Goal: Information Seeking & Learning: Learn about a topic

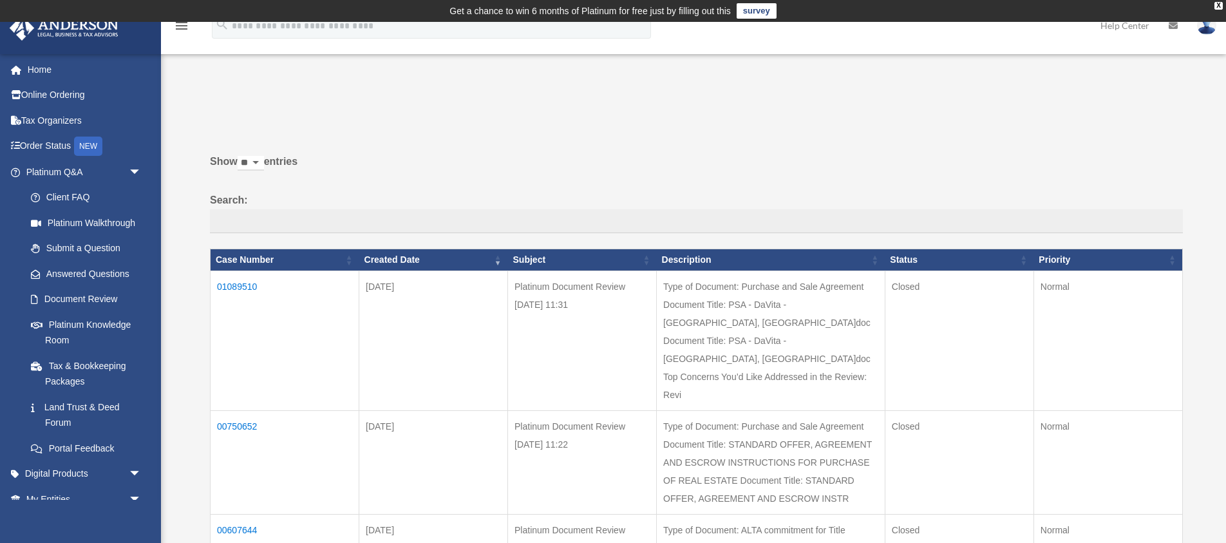
click at [246, 283] on td "01089510" at bounding box center [285, 340] width 149 height 140
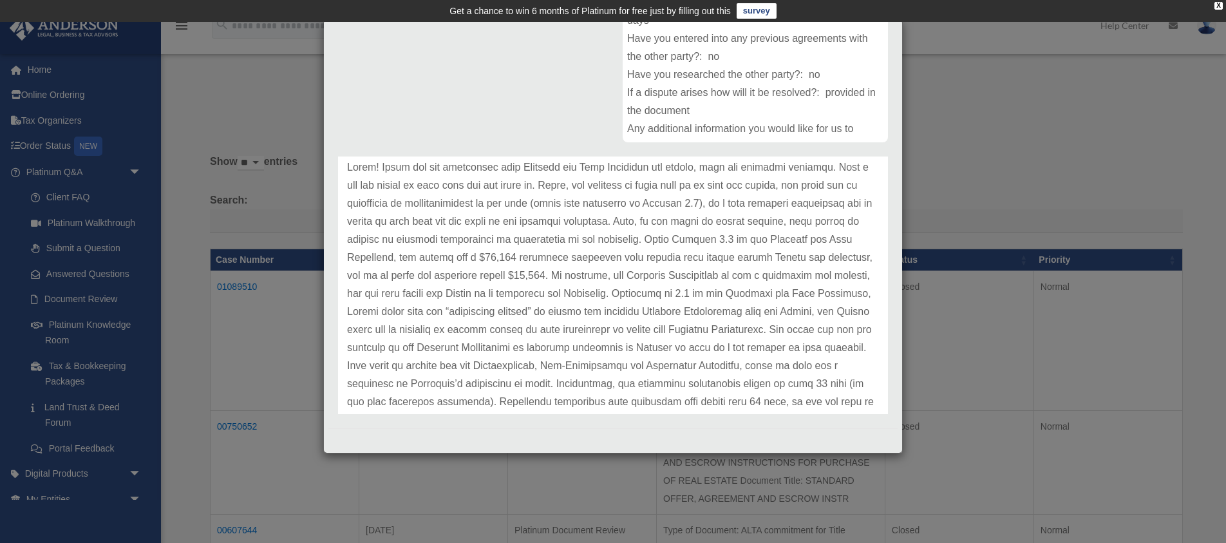
scroll to position [69, 0]
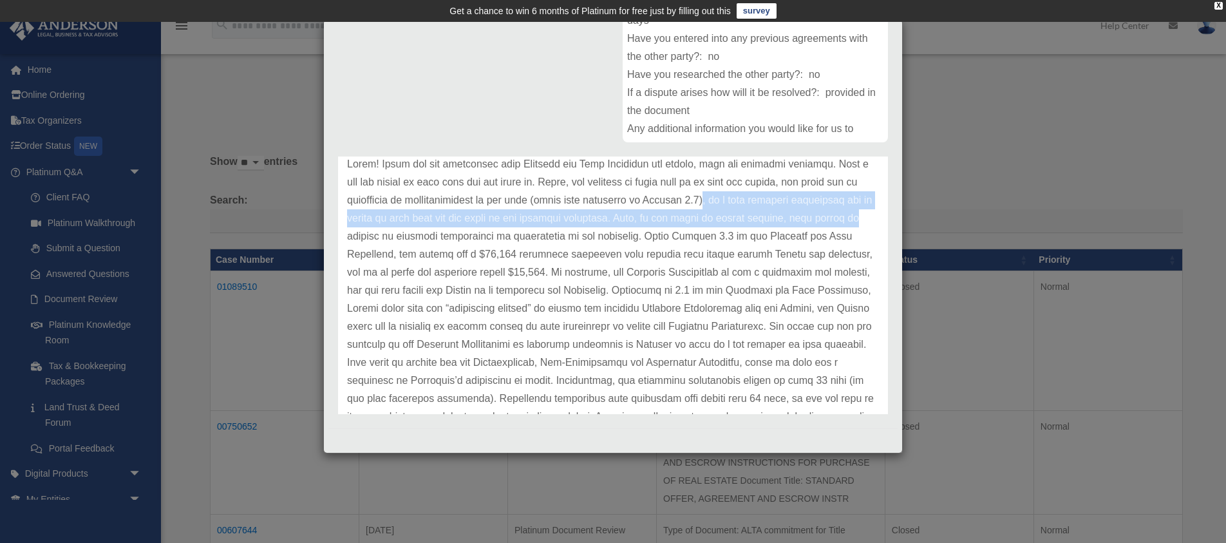
drag, startPoint x: 702, startPoint y: 203, endPoint x: 873, endPoint y: 217, distance: 171.8
click at [873, 217] on p at bounding box center [613, 353] width 532 height 397
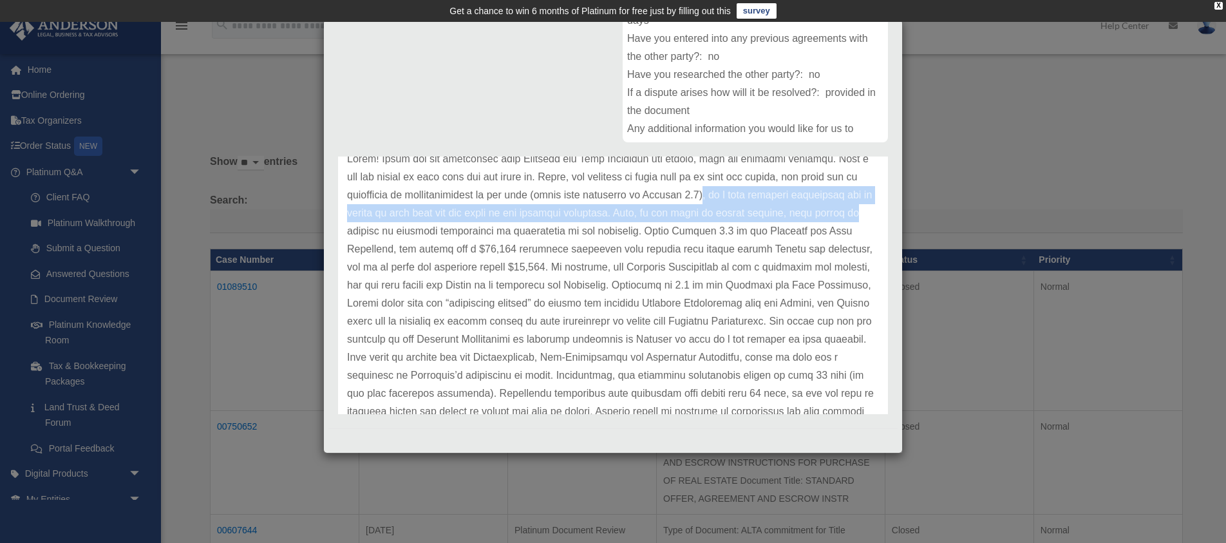
scroll to position [75, 0]
click at [646, 212] on p at bounding box center [613, 347] width 532 height 397
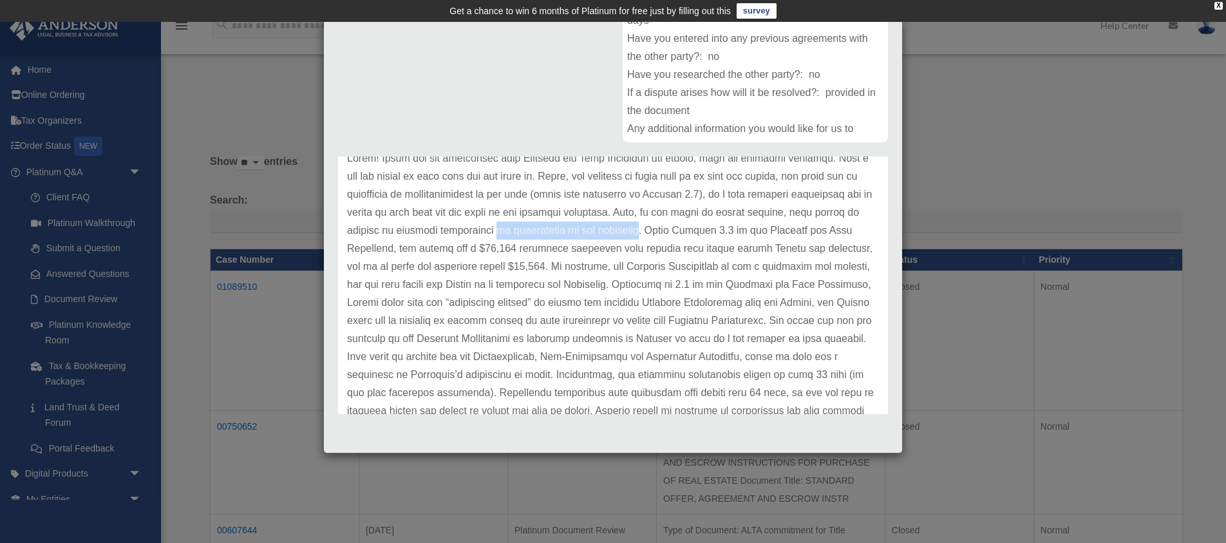
drag, startPoint x: 488, startPoint y: 235, endPoint x: 633, endPoint y: 234, distance: 144.9
click at [633, 234] on p at bounding box center [613, 347] width 532 height 397
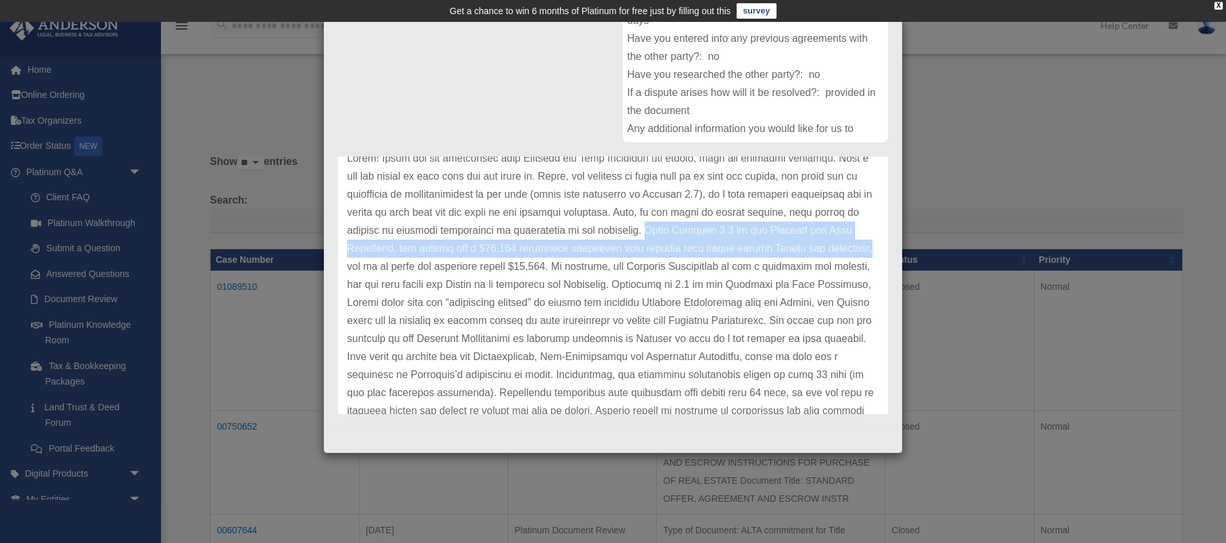
drag, startPoint x: 639, startPoint y: 232, endPoint x: 852, endPoint y: 244, distance: 213.4
click at [852, 244] on p at bounding box center [613, 347] width 532 height 397
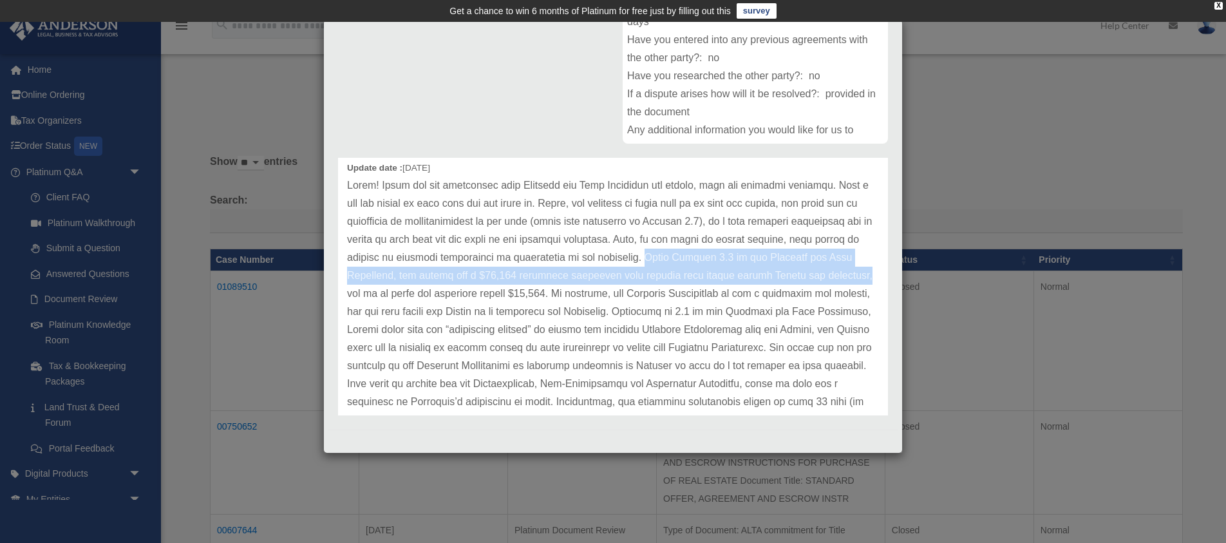
scroll to position [54, 0]
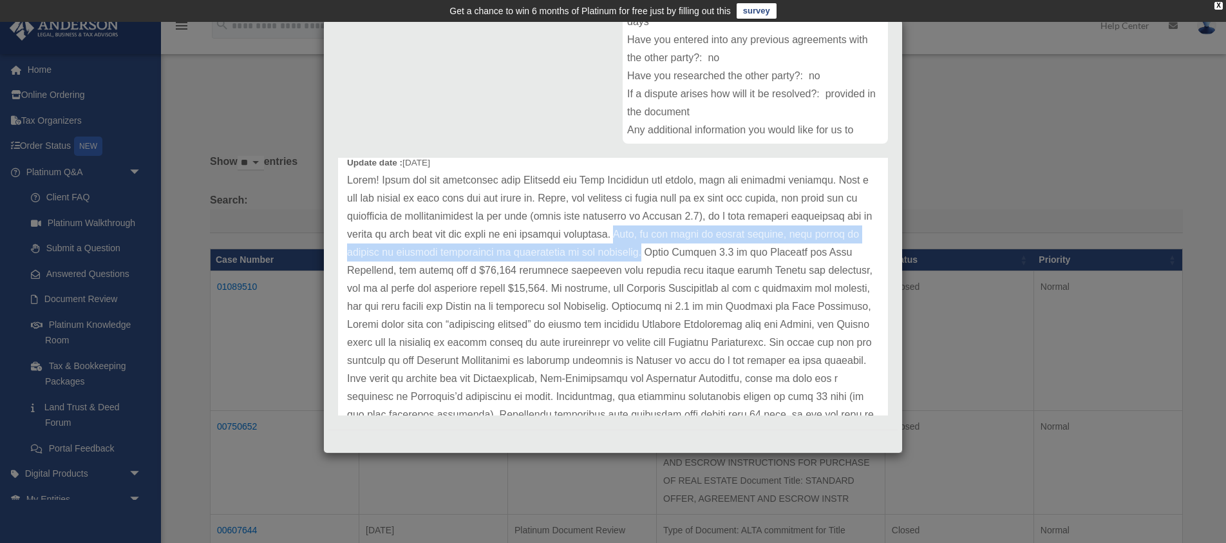
drag, startPoint x: 646, startPoint y: 235, endPoint x: 636, endPoint y: 254, distance: 21.6
click at [636, 254] on p at bounding box center [613, 369] width 532 height 397
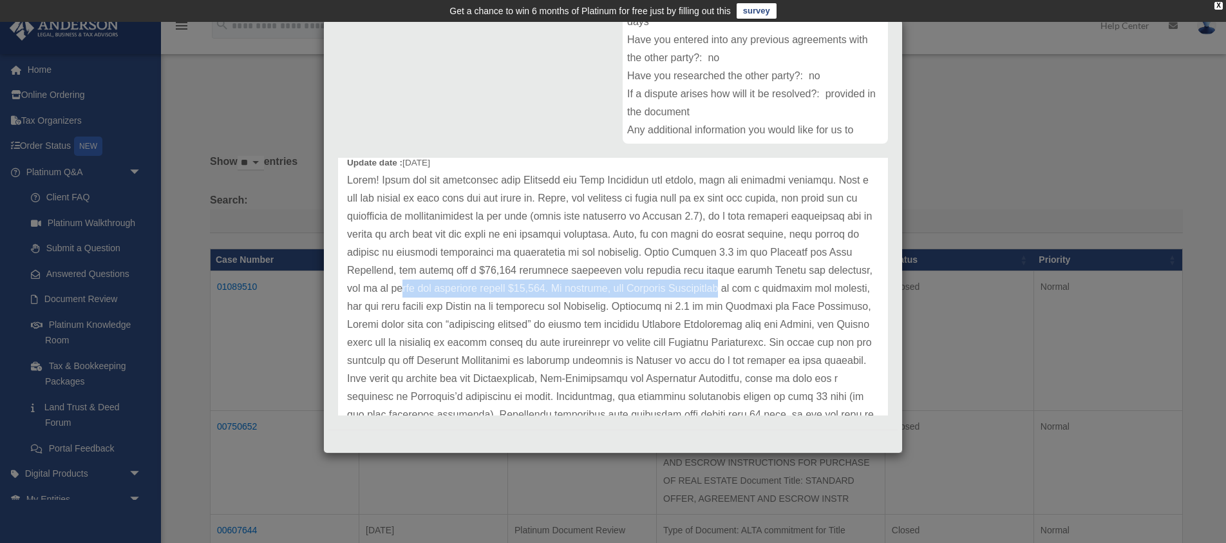
drag, startPoint x: 386, startPoint y: 281, endPoint x: 690, endPoint y: 288, distance: 304.6
click at [690, 288] on p at bounding box center [613, 369] width 532 height 397
click at [622, 294] on p at bounding box center [613, 369] width 532 height 397
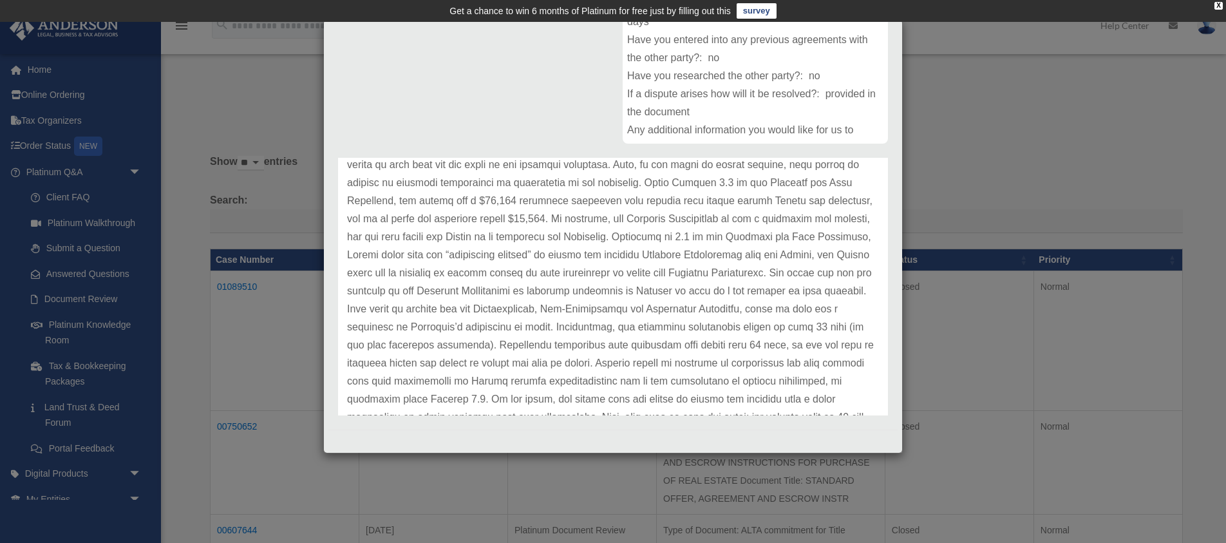
scroll to position [124, 0]
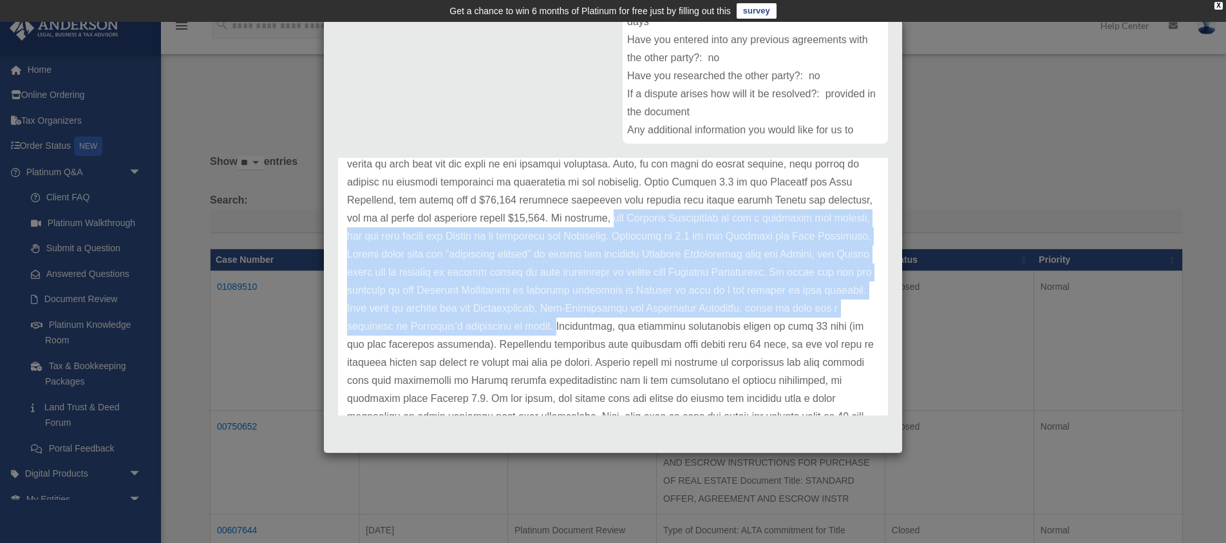
drag, startPoint x: 585, startPoint y: 218, endPoint x: 494, endPoint y: 330, distance: 144.6
click at [494, 330] on p at bounding box center [613, 299] width 532 height 397
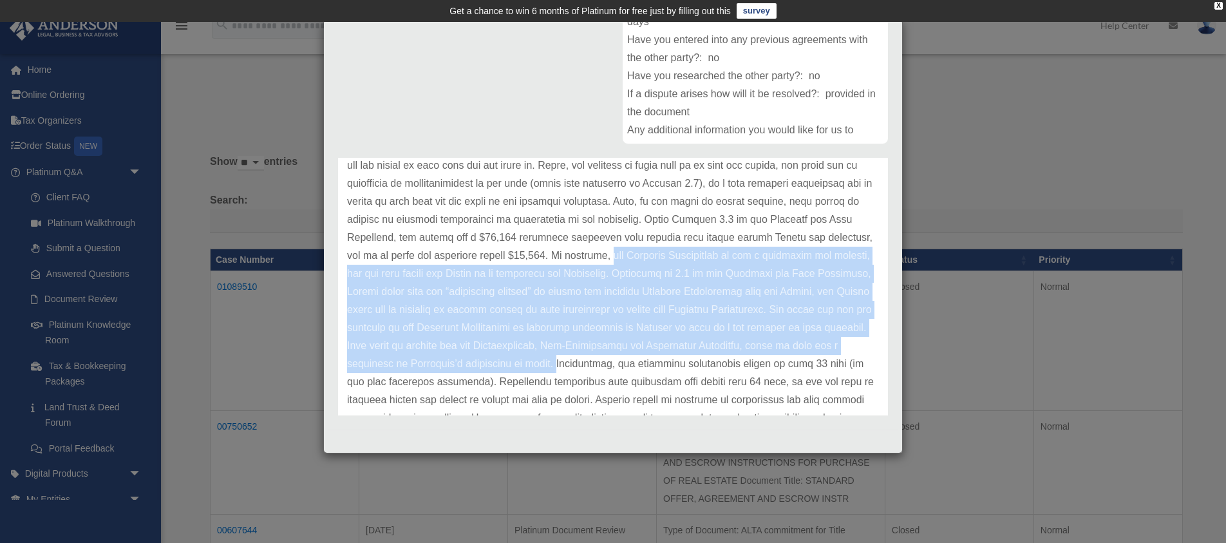
scroll to position [101, 0]
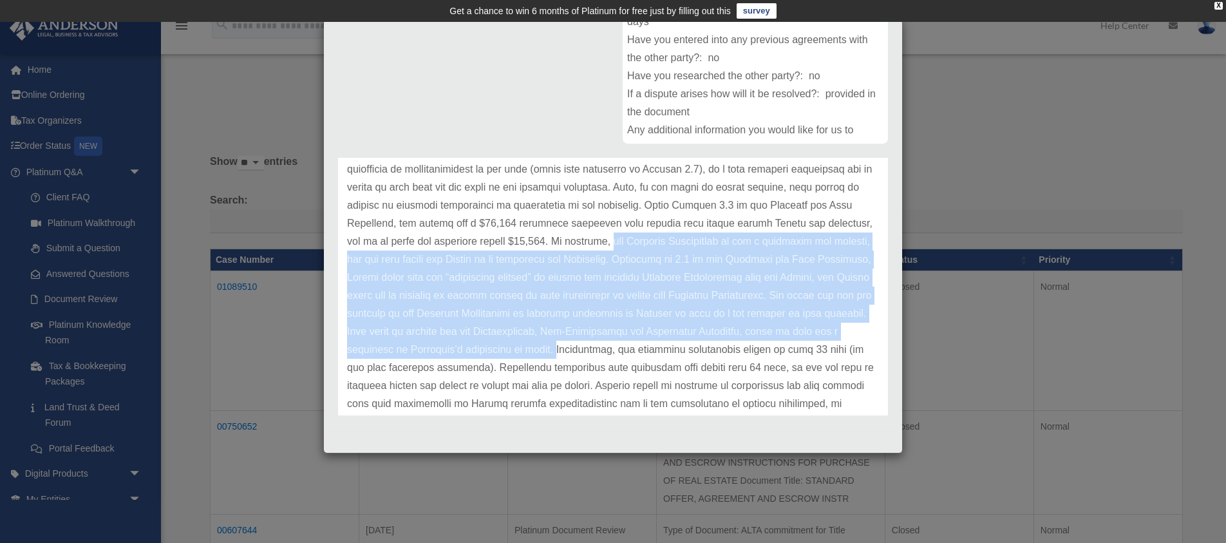
copy p "the Estoppel Certificate is not a condition for closing, and the only remedy fo…"
click at [740, 316] on p at bounding box center [613, 322] width 532 height 397
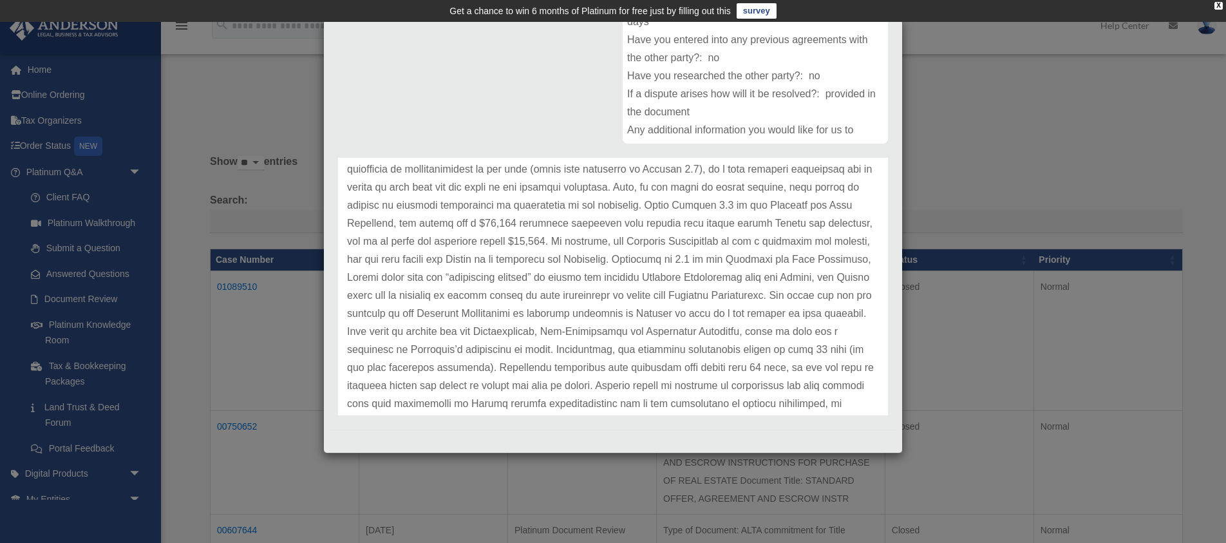
click at [727, 294] on p at bounding box center [613, 322] width 532 height 397
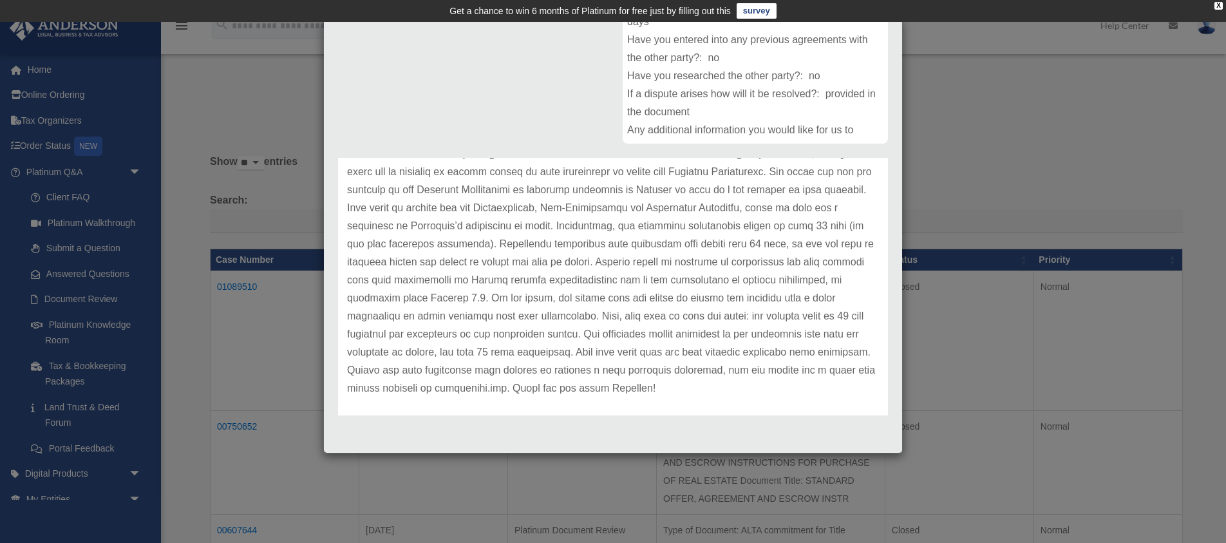
drag, startPoint x: 514, startPoint y: 262, endPoint x: 704, endPoint y: 265, distance: 189.9
click at [704, 265] on p at bounding box center [613, 199] width 532 height 397
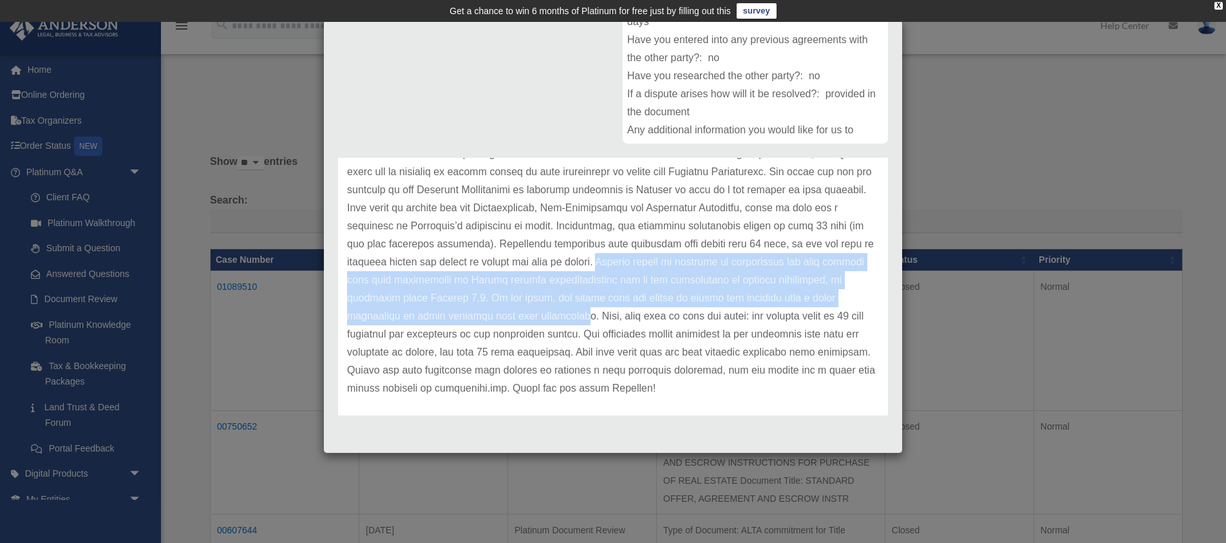
drag, startPoint x: 513, startPoint y: 262, endPoint x: 395, endPoint y: 309, distance: 127.4
click at [395, 309] on p at bounding box center [613, 199] width 532 height 397
click at [850, 302] on p at bounding box center [613, 199] width 532 height 397
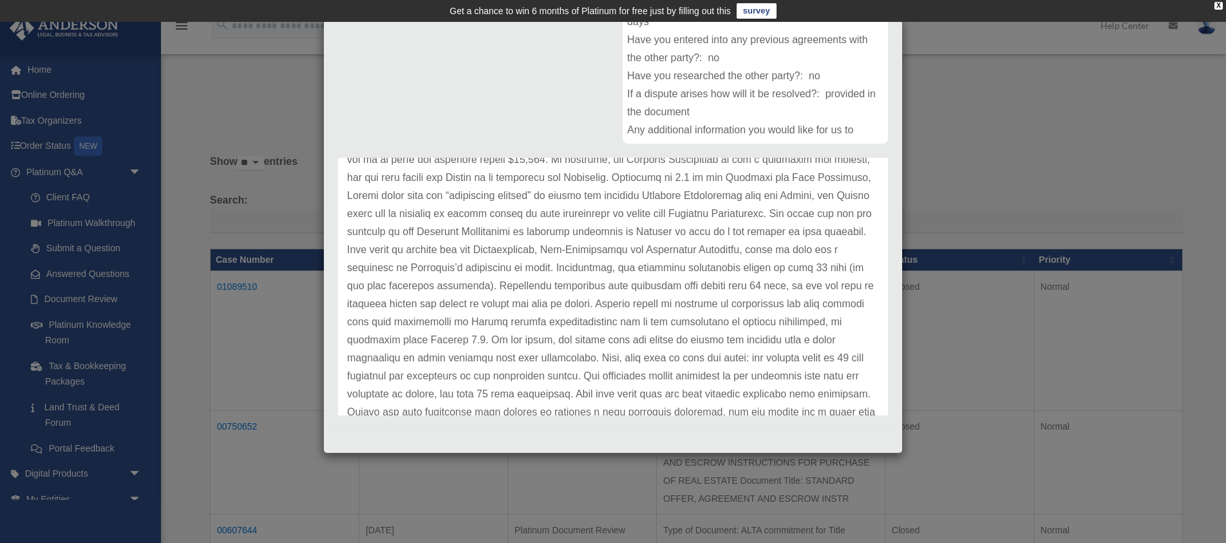
scroll to position [234, 0]
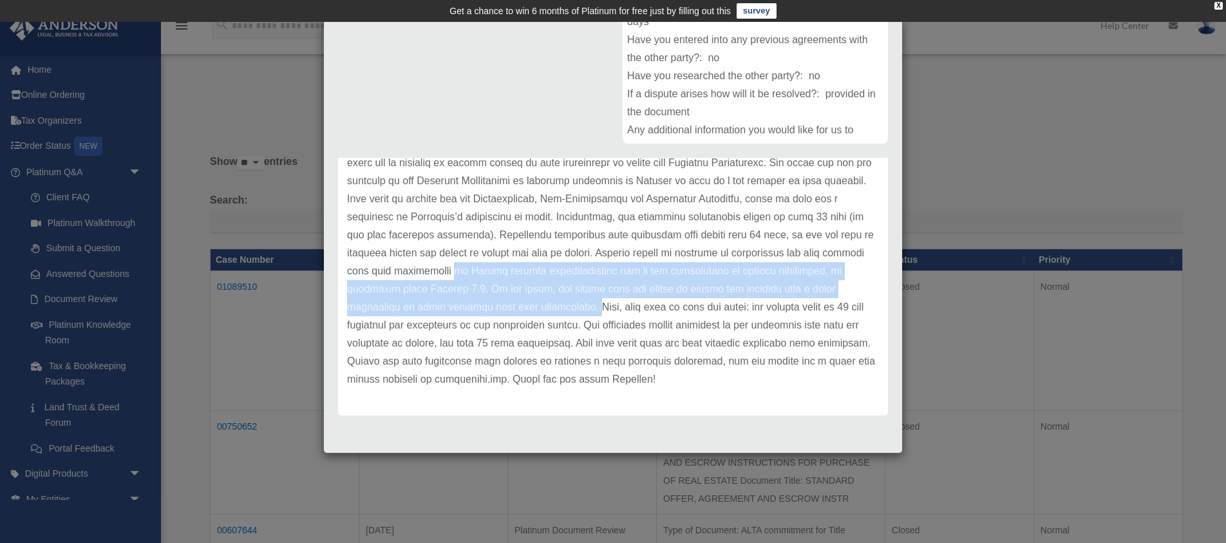
drag, startPoint x: 870, startPoint y: 250, endPoint x: 403, endPoint y: 307, distance: 470.2
click at [403, 307] on p at bounding box center [613, 190] width 532 height 397
copy p "if Seller revises representations due to new information or changed conditions,…"
